Goal: Task Accomplishment & Management: Complete application form

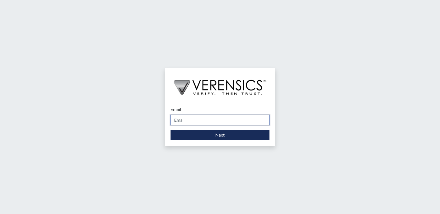
click at [193, 121] on input "Email" at bounding box center [219, 120] width 99 height 10
type input "[EMAIL_ADDRESS][DOMAIN_NAME]"
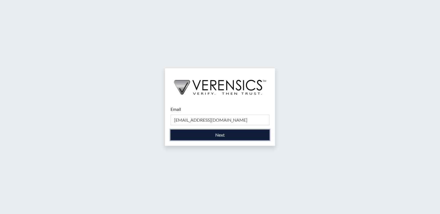
click at [204, 134] on button "Next" at bounding box center [219, 135] width 99 height 10
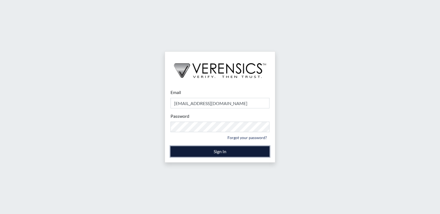
click at [211, 150] on button "Sign In" at bounding box center [219, 151] width 99 height 10
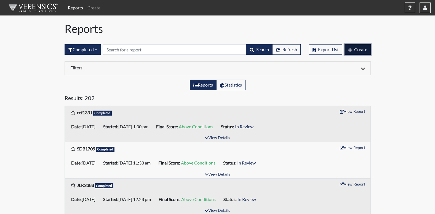
click at [357, 50] on span "Create" at bounding box center [361, 49] width 13 height 5
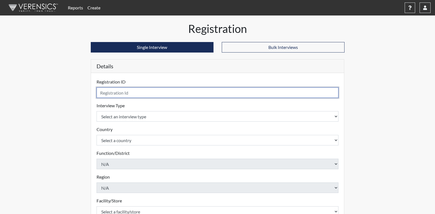
click at [155, 93] on input "text" at bounding box center [218, 92] width 242 height 10
type input "cdm0920"
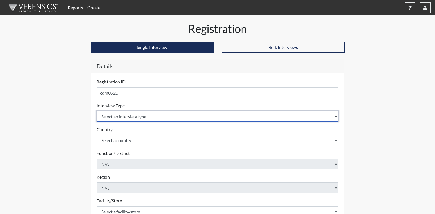
click at [154, 115] on select "Select an interview type Corrections Pre-Employment" at bounding box center [218, 116] width 242 height 10
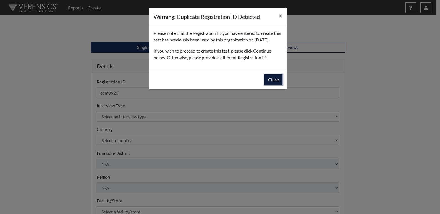
click at [273, 85] on button "Close" at bounding box center [273, 79] width 18 height 10
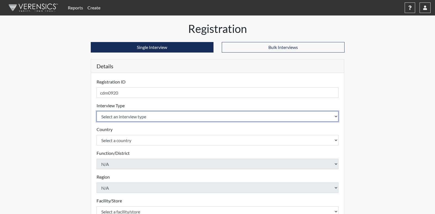
click at [121, 115] on select "Select an interview type Corrections Pre-Employment" at bounding box center [218, 116] width 242 height 10
select select "ff733e93-e1bf-11ea-9c9f-0eff0cf7eb8f"
click at [97, 111] on select "Select an interview type Corrections Pre-Employment" at bounding box center [218, 116] width 242 height 10
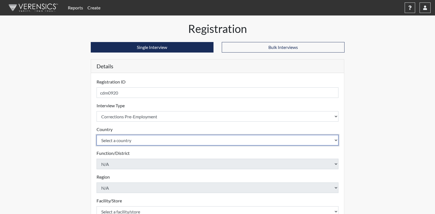
click at [118, 143] on select "Select a country [GEOGRAPHIC_DATA] [GEOGRAPHIC_DATA]" at bounding box center [218, 140] width 242 height 10
select select "united-states-of-[GEOGRAPHIC_DATA]"
click at [97, 135] on select "Select a country [GEOGRAPHIC_DATA] [GEOGRAPHIC_DATA]" at bounding box center [218, 140] width 242 height 10
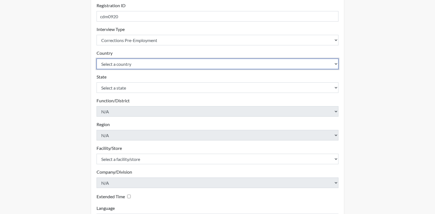
scroll to position [83, 0]
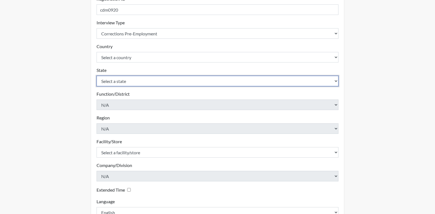
click at [144, 78] on select "Select a state [US_STATE] [US_STATE] [US_STATE] [US_STATE] [US_STATE] [US_STATE…" at bounding box center [218, 81] width 242 height 10
select select "GA"
click at [97, 76] on select "Select a state [US_STATE] [US_STATE] [US_STATE] [US_STATE] [US_STATE] [US_STATE…" at bounding box center [218, 81] width 242 height 10
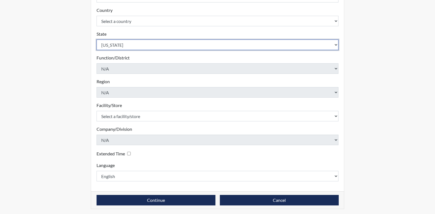
scroll to position [121, 0]
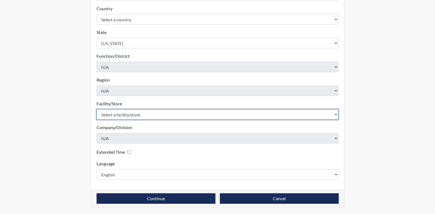
click at [138, 112] on select "Select a facility/store Central SP" at bounding box center [218, 114] width 242 height 10
select select "a04b0f19-1a10-4b74-b96d-c178def87229"
click at [97, 109] on select "Select a facility/store Central SP" at bounding box center [218, 114] width 242 height 10
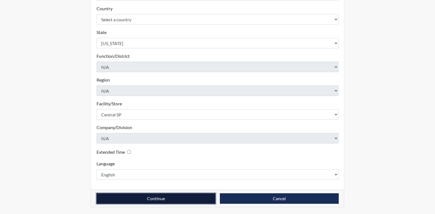
click at [128, 195] on button "Continue" at bounding box center [156, 198] width 119 height 10
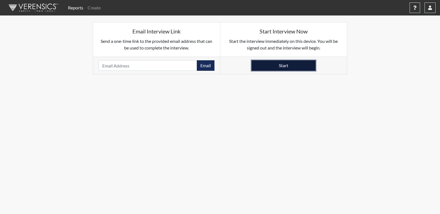
click at [274, 68] on button "Start" at bounding box center [283, 65] width 64 height 10
